Goal: Information Seeking & Learning: Learn about a topic

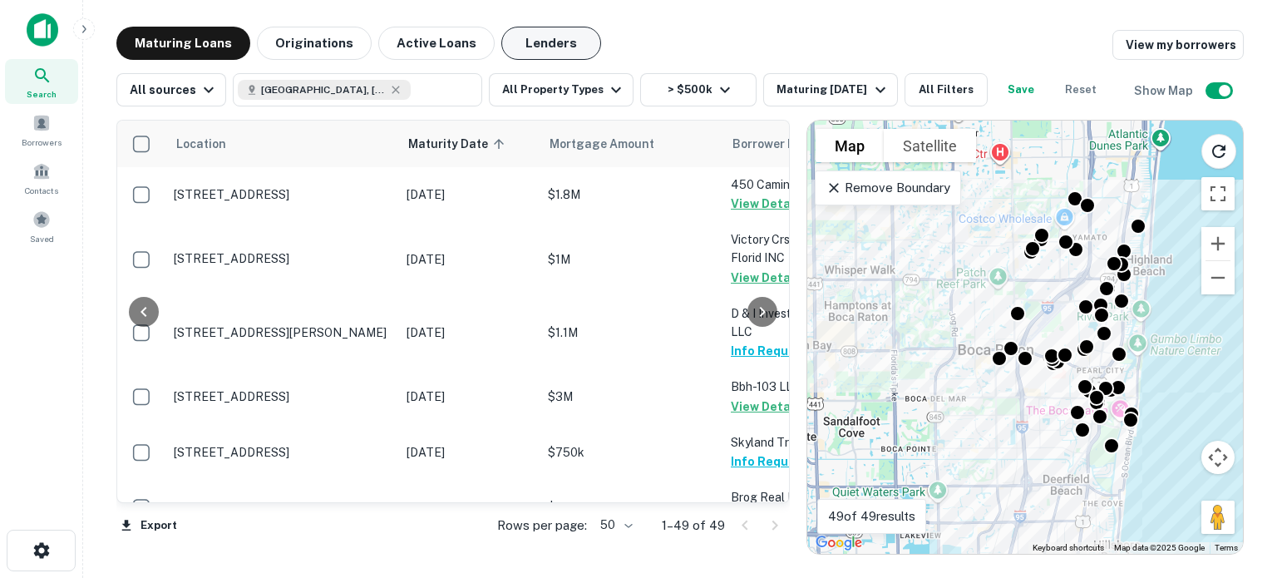
scroll to position [2527, 325]
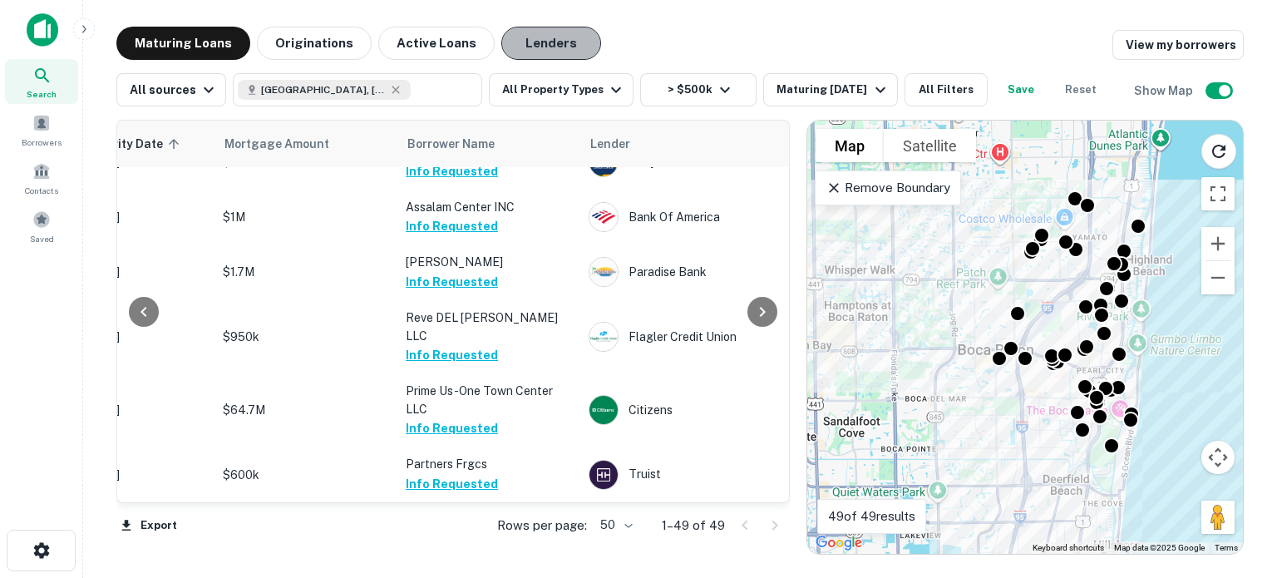
click at [515, 47] on button "Lenders" at bounding box center [551, 43] width 100 height 33
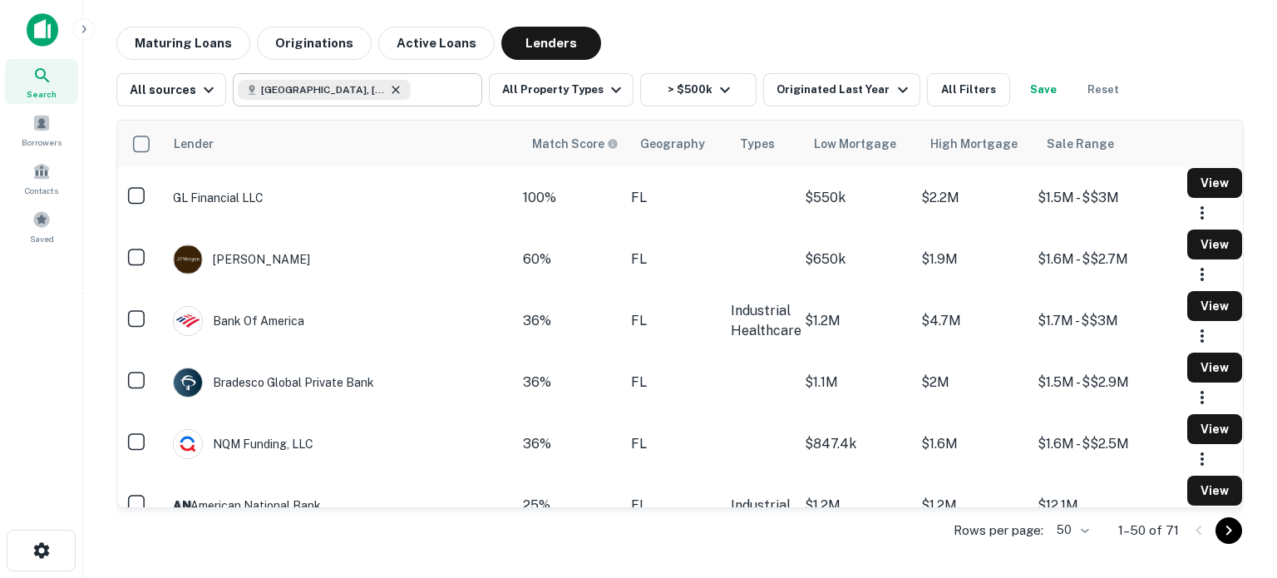
click at [389, 89] on icon at bounding box center [395, 89] width 13 height 13
type input "**********"
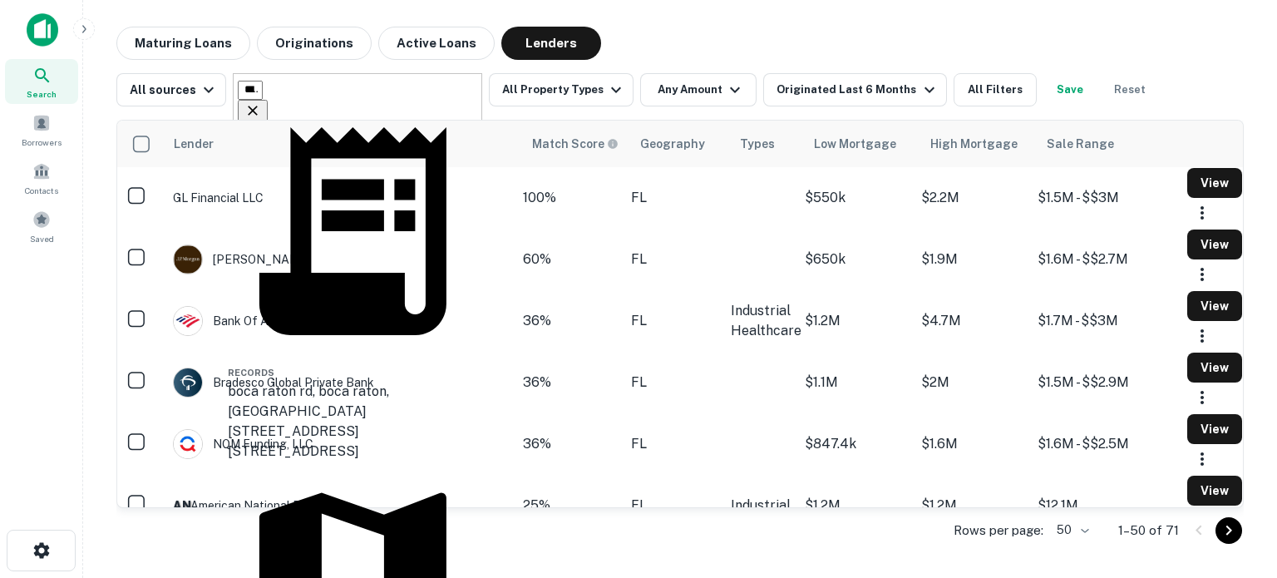
click at [261, 102] on icon "Clear" at bounding box center [252, 110] width 17 height 17
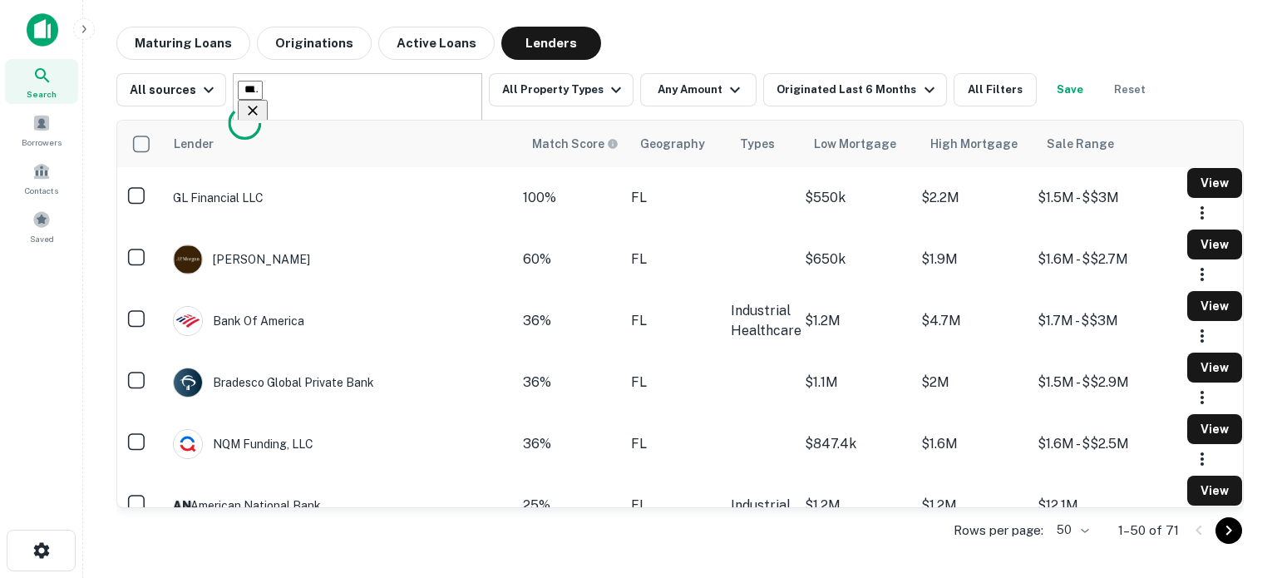
type input "*******"
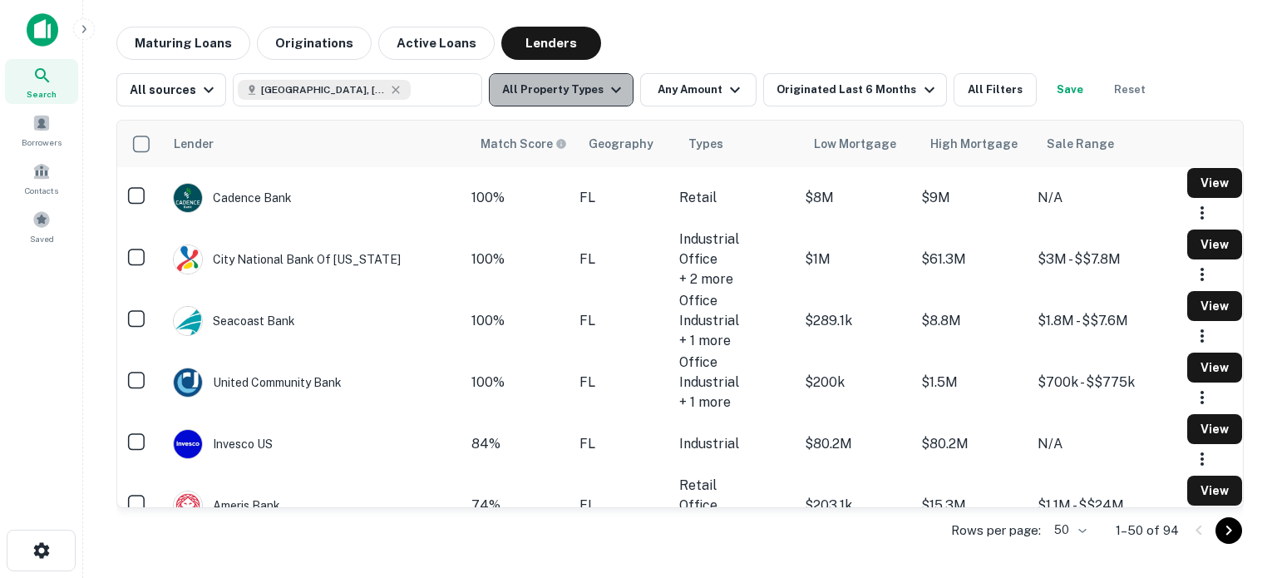
click at [606, 93] on icon "button" at bounding box center [616, 90] width 20 height 20
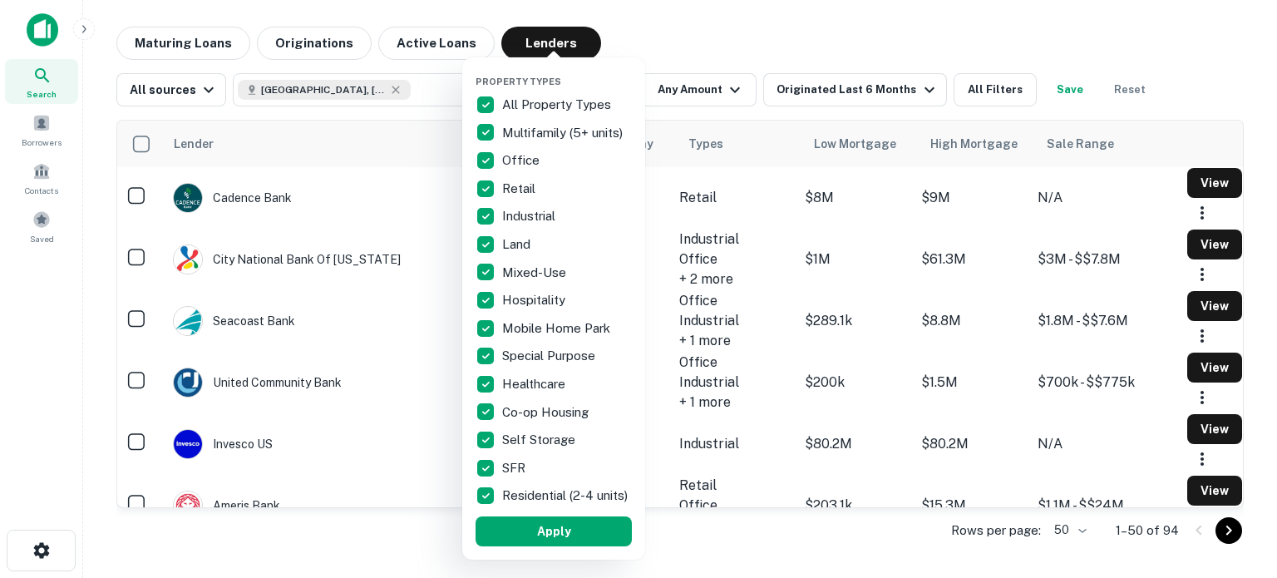
click at [475, 97] on div "Property Types All Property Types Multifamily (5+ units) Office Retail Industri…" at bounding box center [553, 308] width 183 height 502
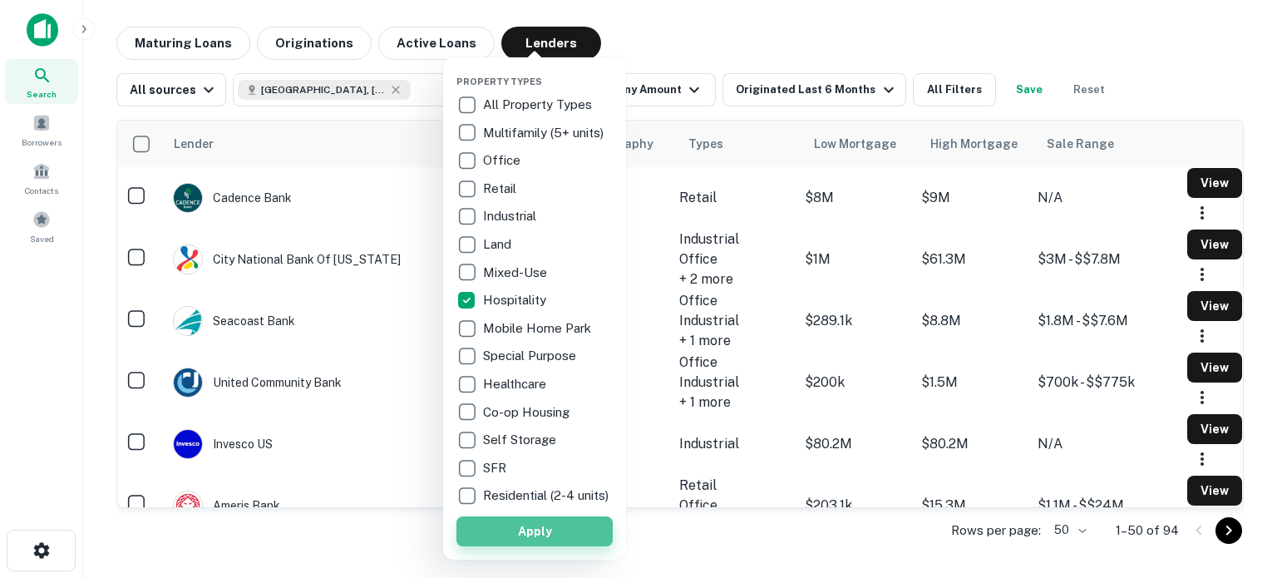
click at [540, 537] on button "Apply" at bounding box center [534, 531] width 156 height 30
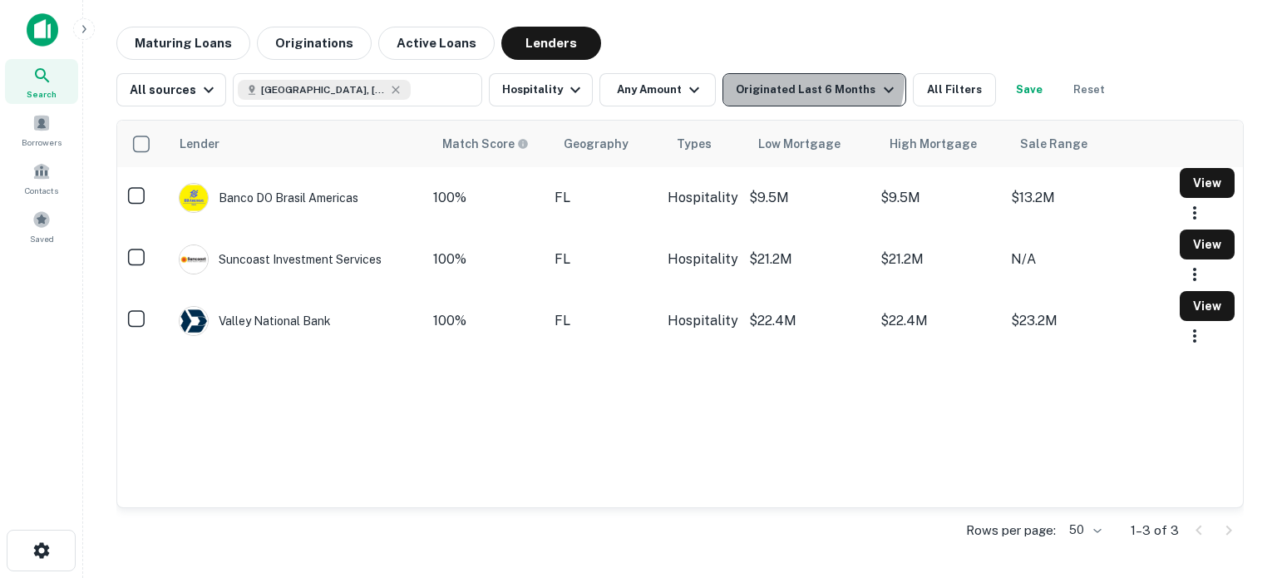
click at [803, 80] on div "Originated Last 6 Months" at bounding box center [817, 90] width 162 height 20
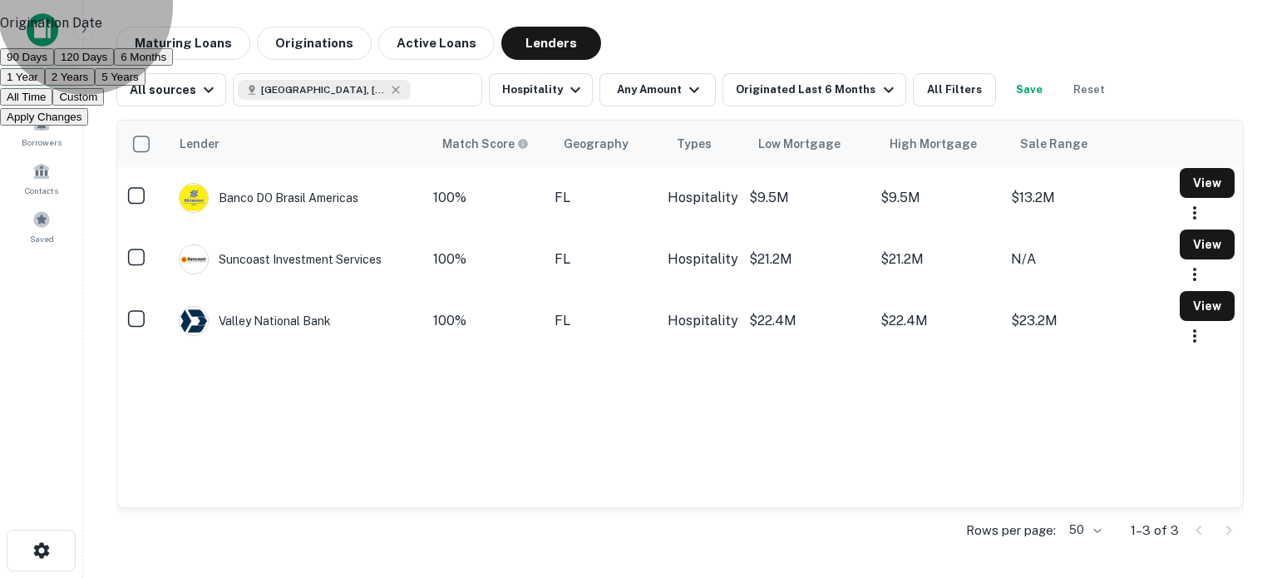
click at [45, 86] on button "1 Year" at bounding box center [22, 76] width 45 height 17
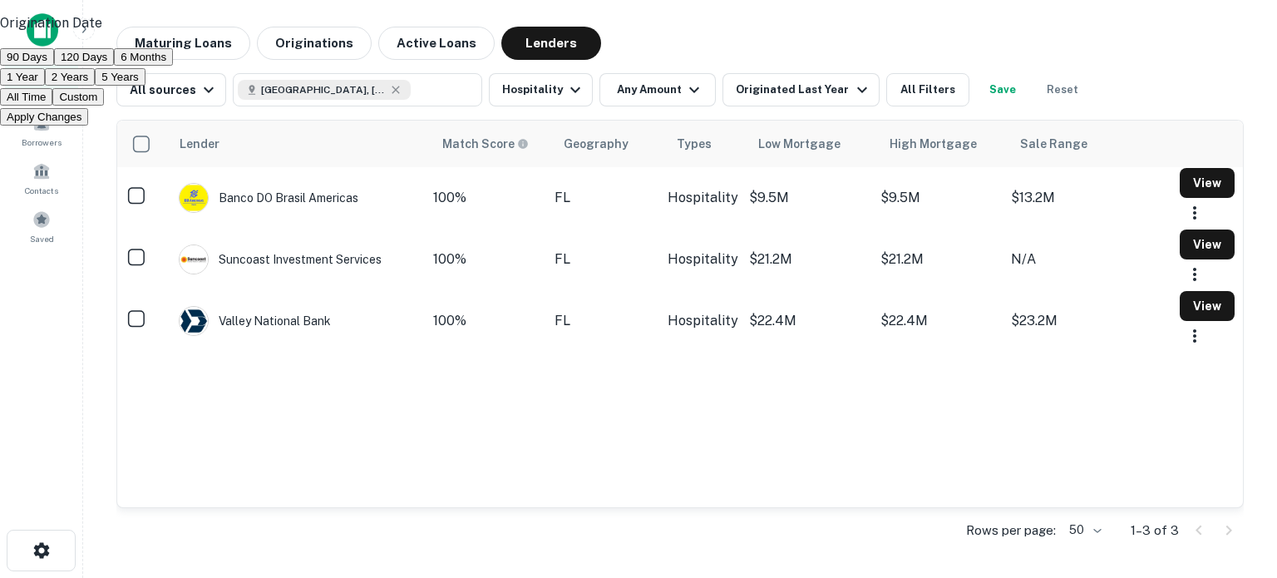
click at [88, 126] on button "Apply Changes" at bounding box center [44, 116] width 88 height 17
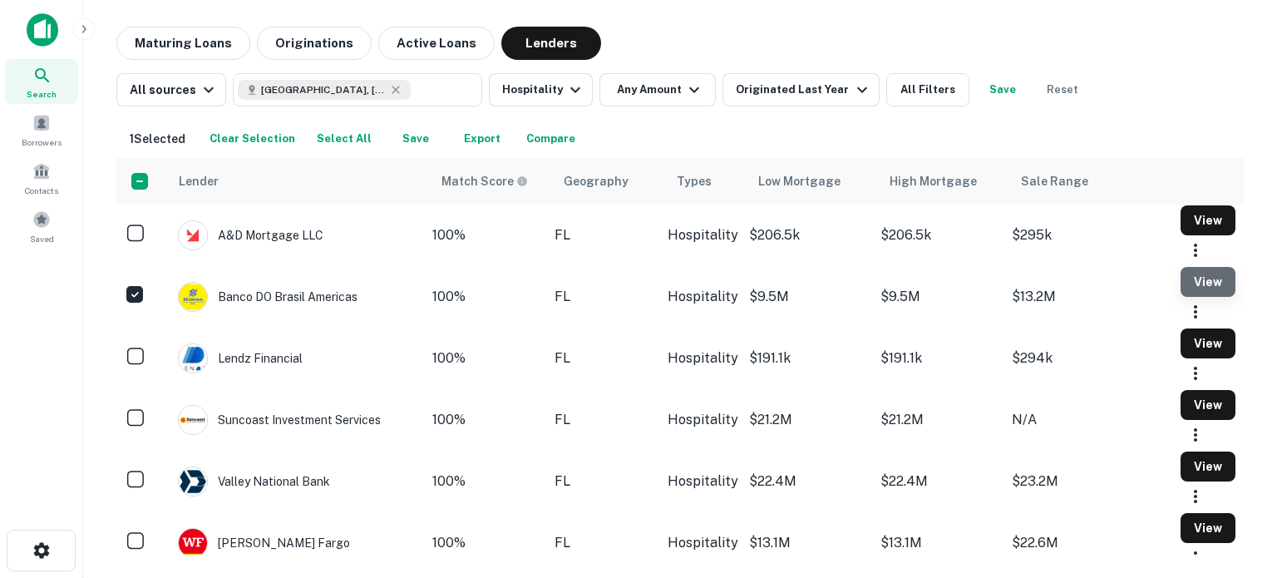
click at [1180, 297] on button "View" at bounding box center [1207, 282] width 55 height 30
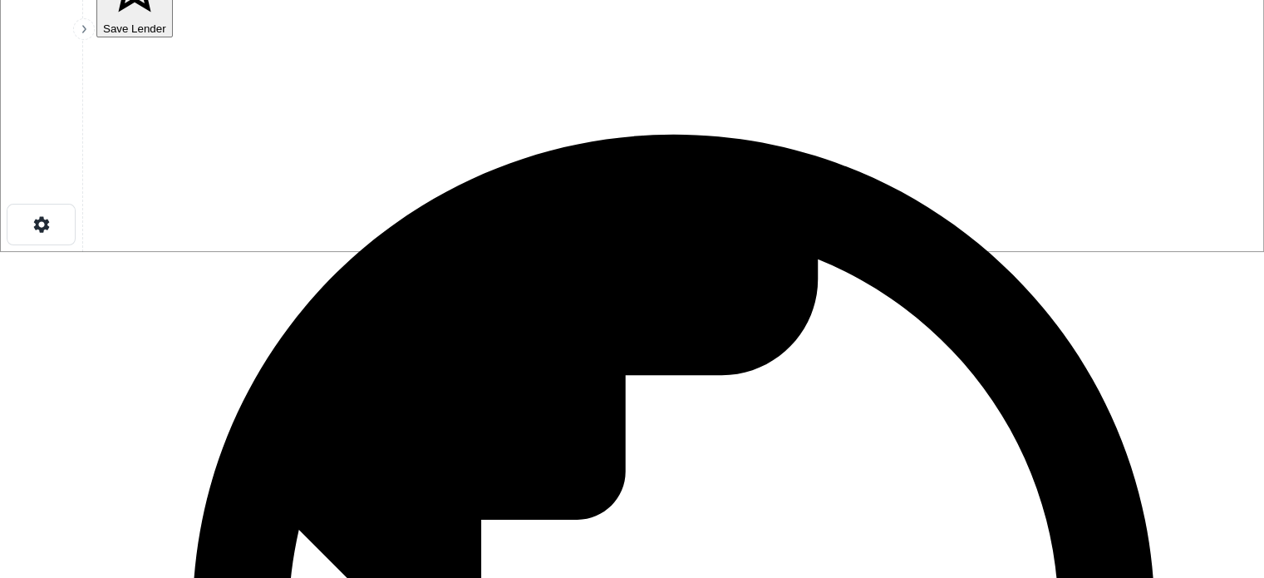
scroll to position [403, 0]
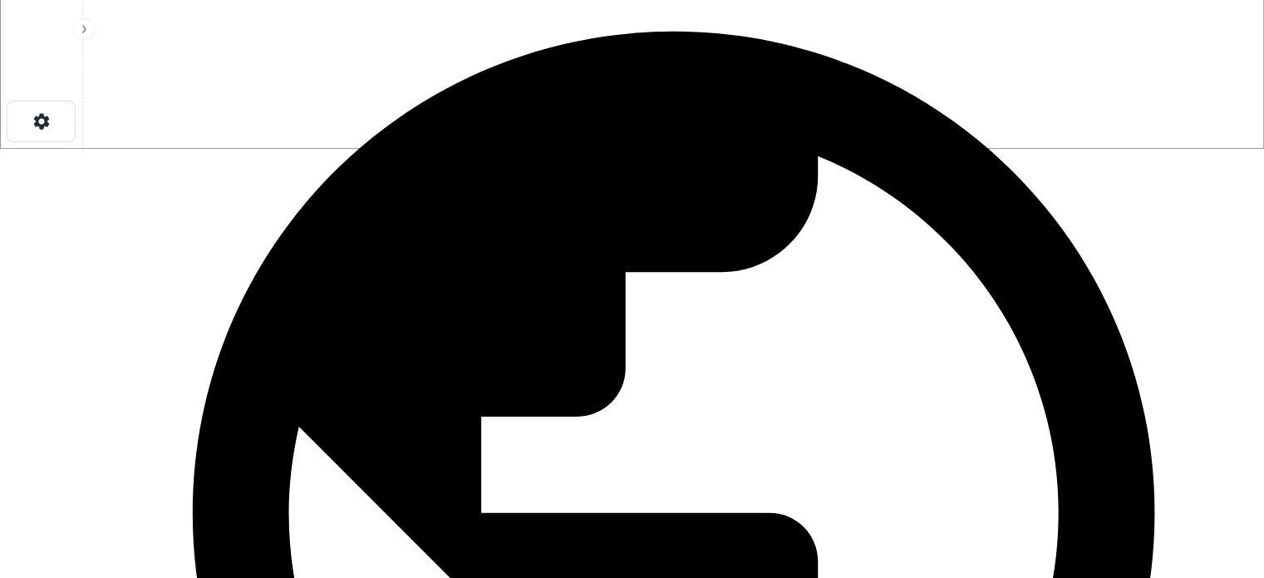
scroll to position [421, 0]
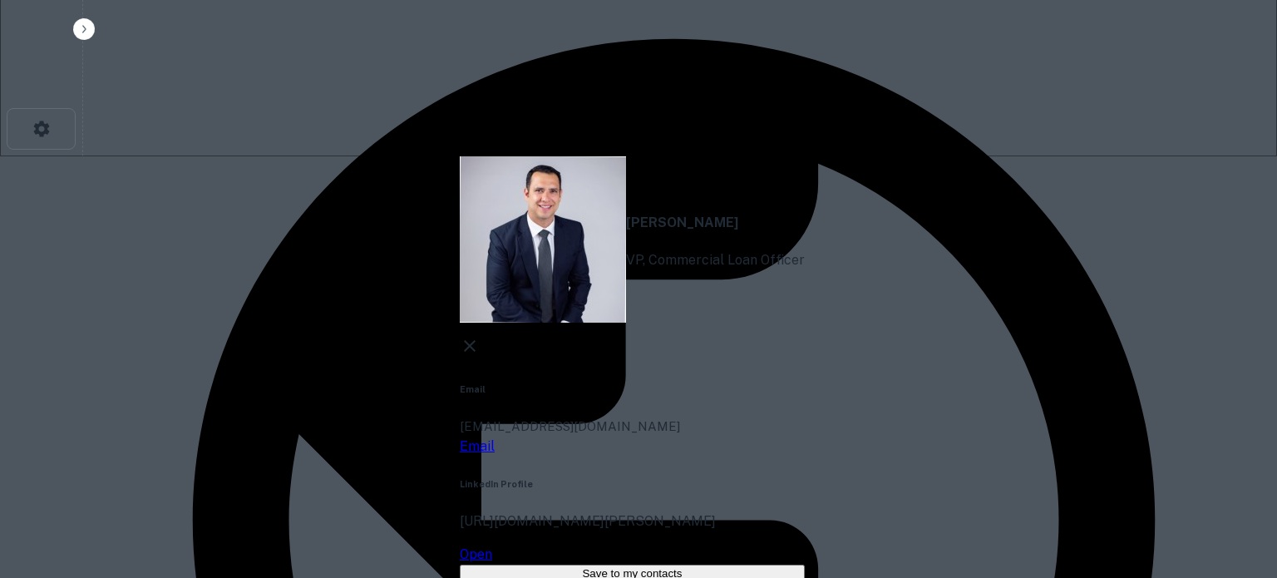
click at [476, 340] on icon at bounding box center [470, 346] width 12 height 12
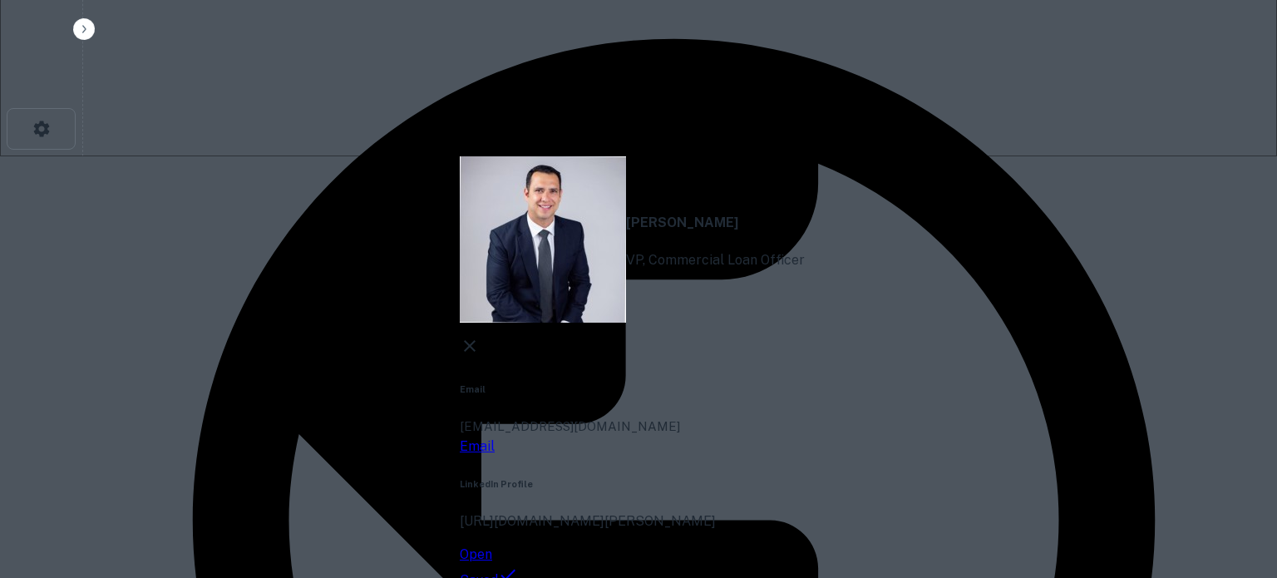
click at [480, 336] on icon at bounding box center [470, 346] width 20 height 20
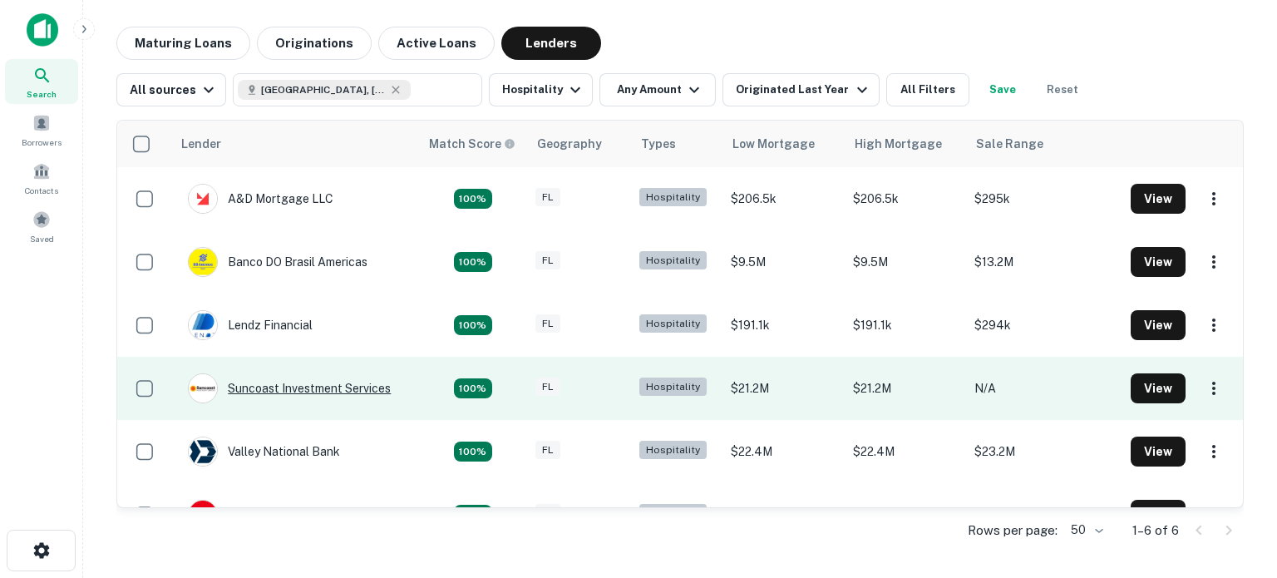
click at [352, 387] on div "Suncoast Investment Services" at bounding box center [289, 388] width 203 height 30
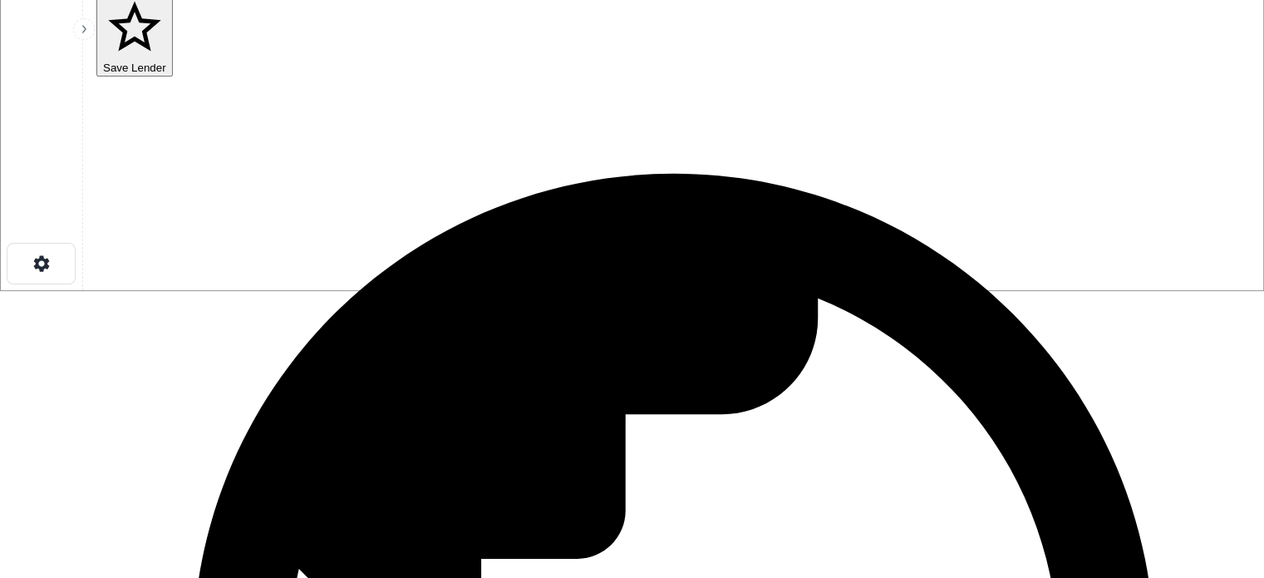
scroll to position [253, 0]
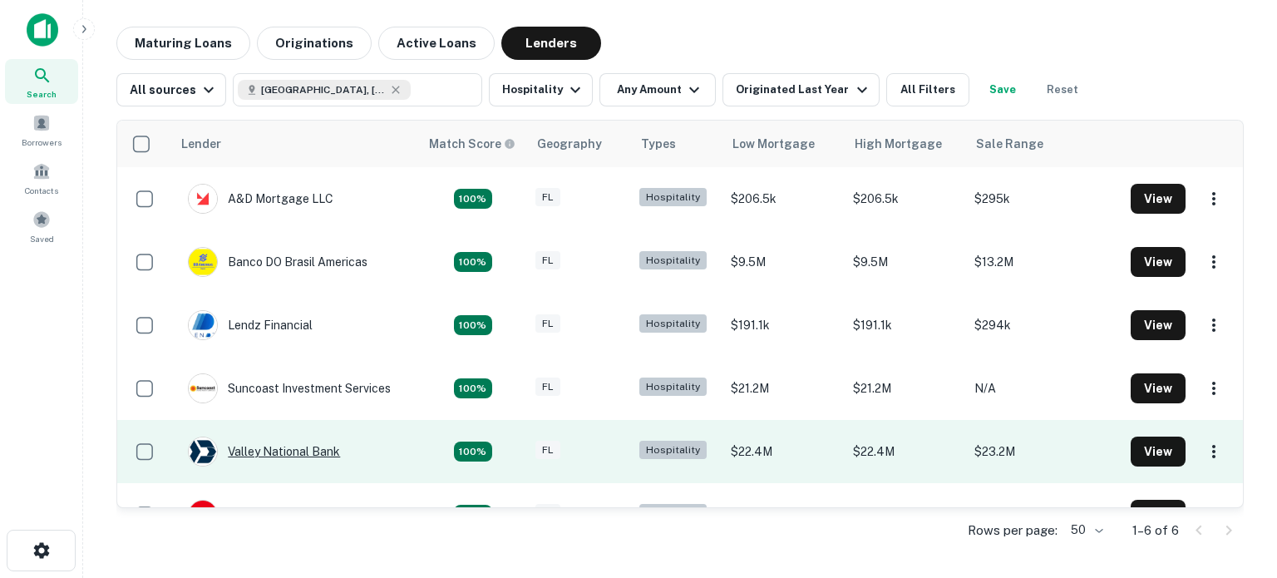
click at [298, 447] on div "Valley National Bank" at bounding box center [264, 451] width 152 height 30
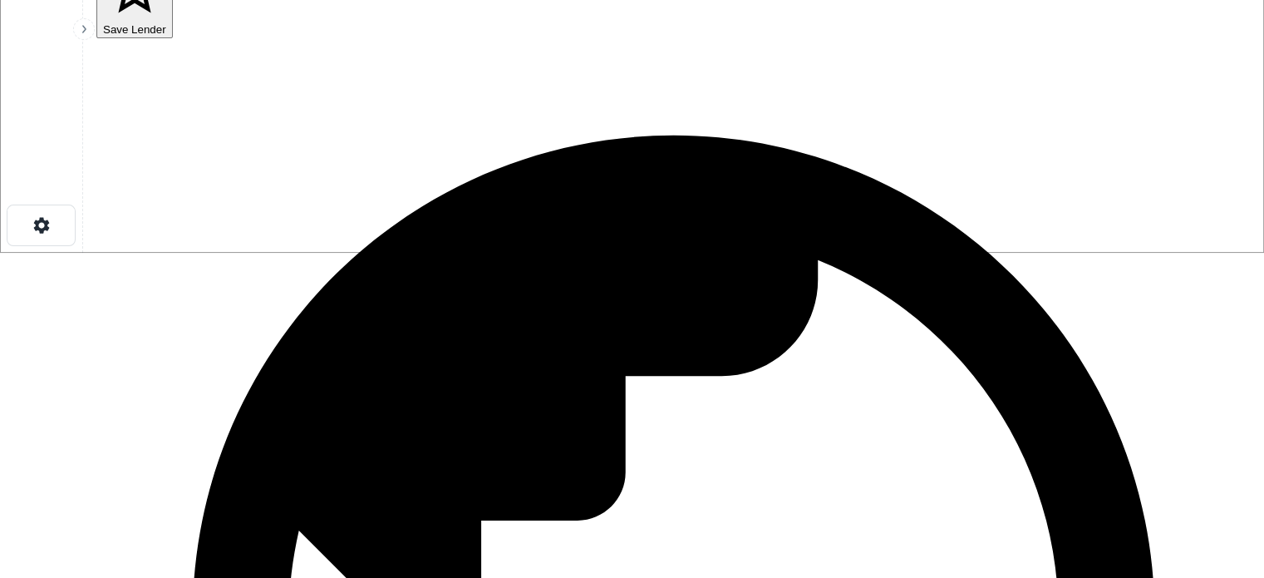
scroll to position [316, 0]
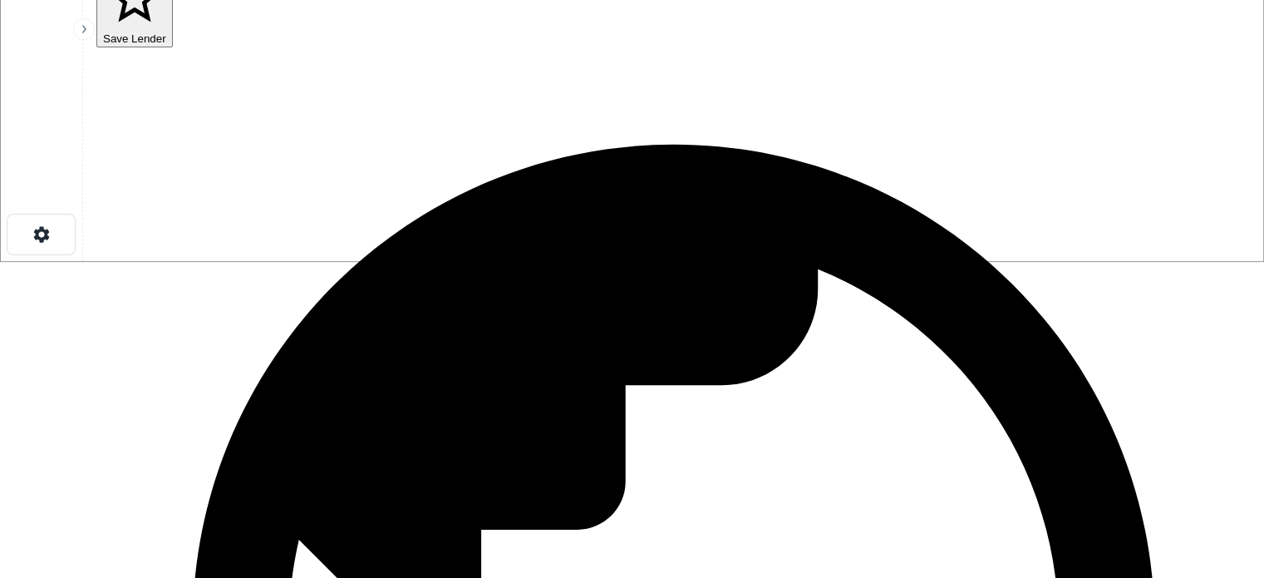
type input "*"
